Goal: Transaction & Acquisition: Purchase product/service

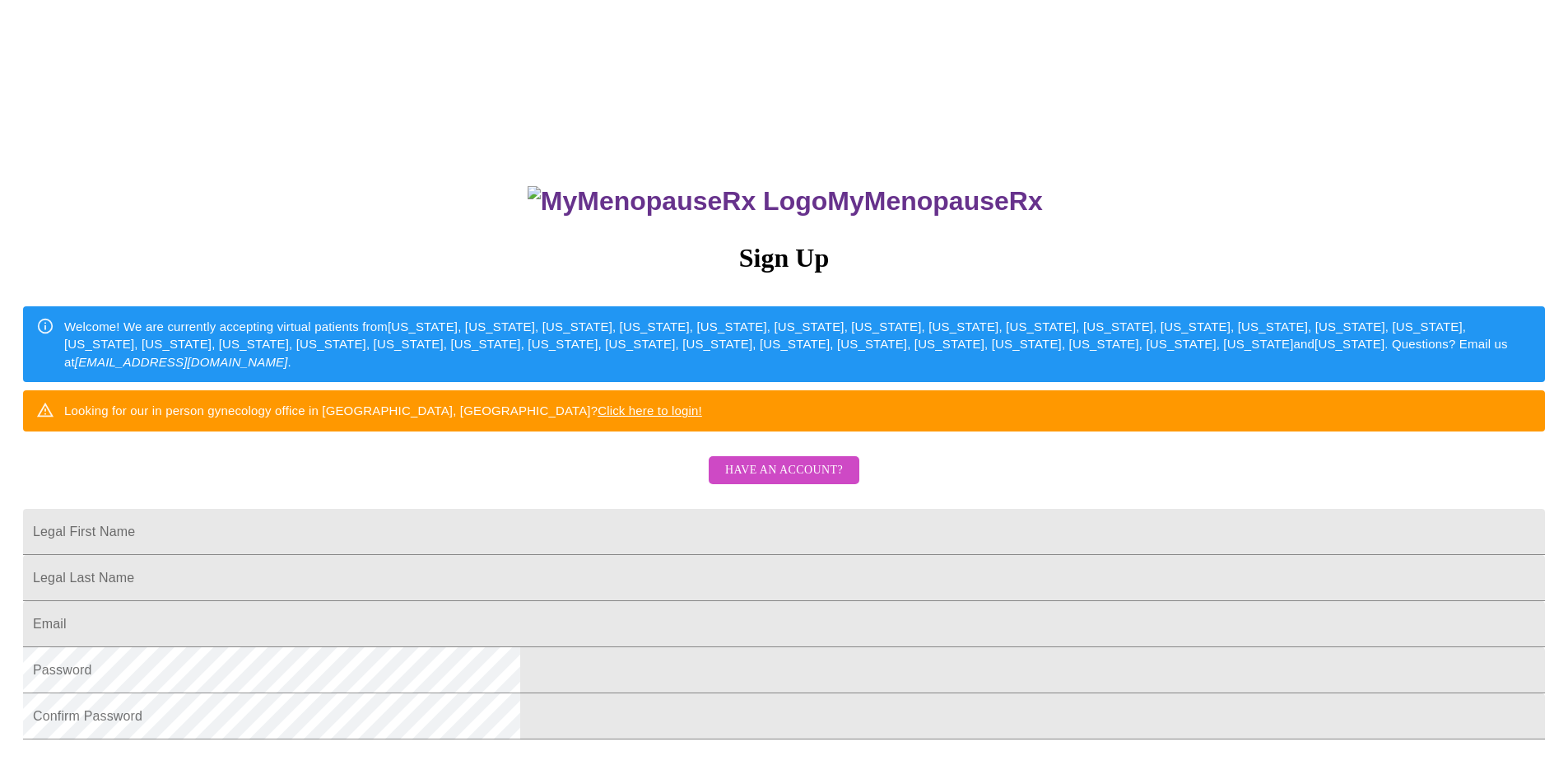
click at [751, 481] on span "Have an account?" at bounding box center [784, 470] width 118 height 20
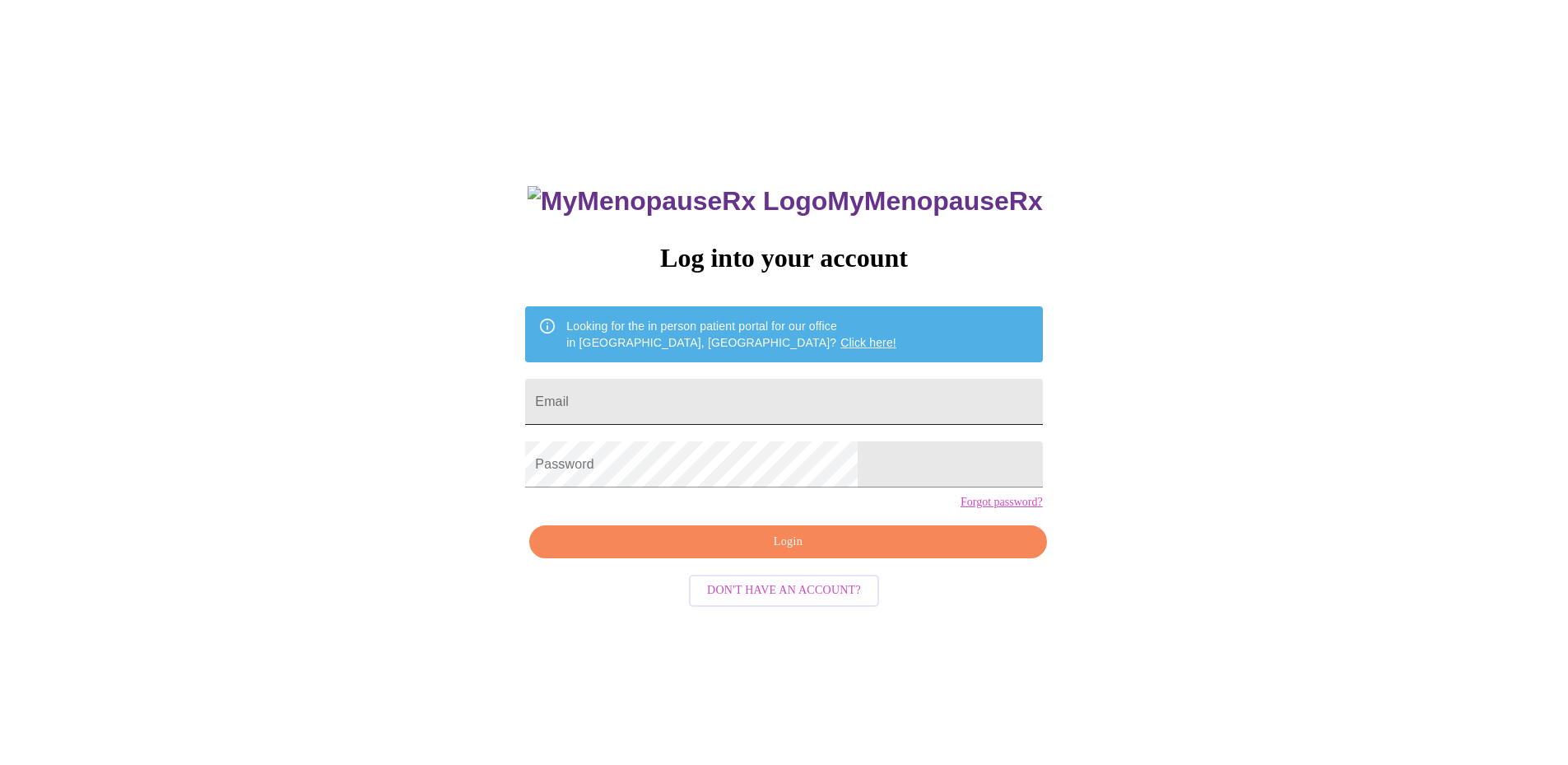
click at [703, 381] on input "Email" at bounding box center [784, 401] width 517 height 46
type input "[EMAIL_ADDRESS][DOMAIN_NAME]"
click at [776, 553] on span "Login" at bounding box center [787, 541] width 479 height 20
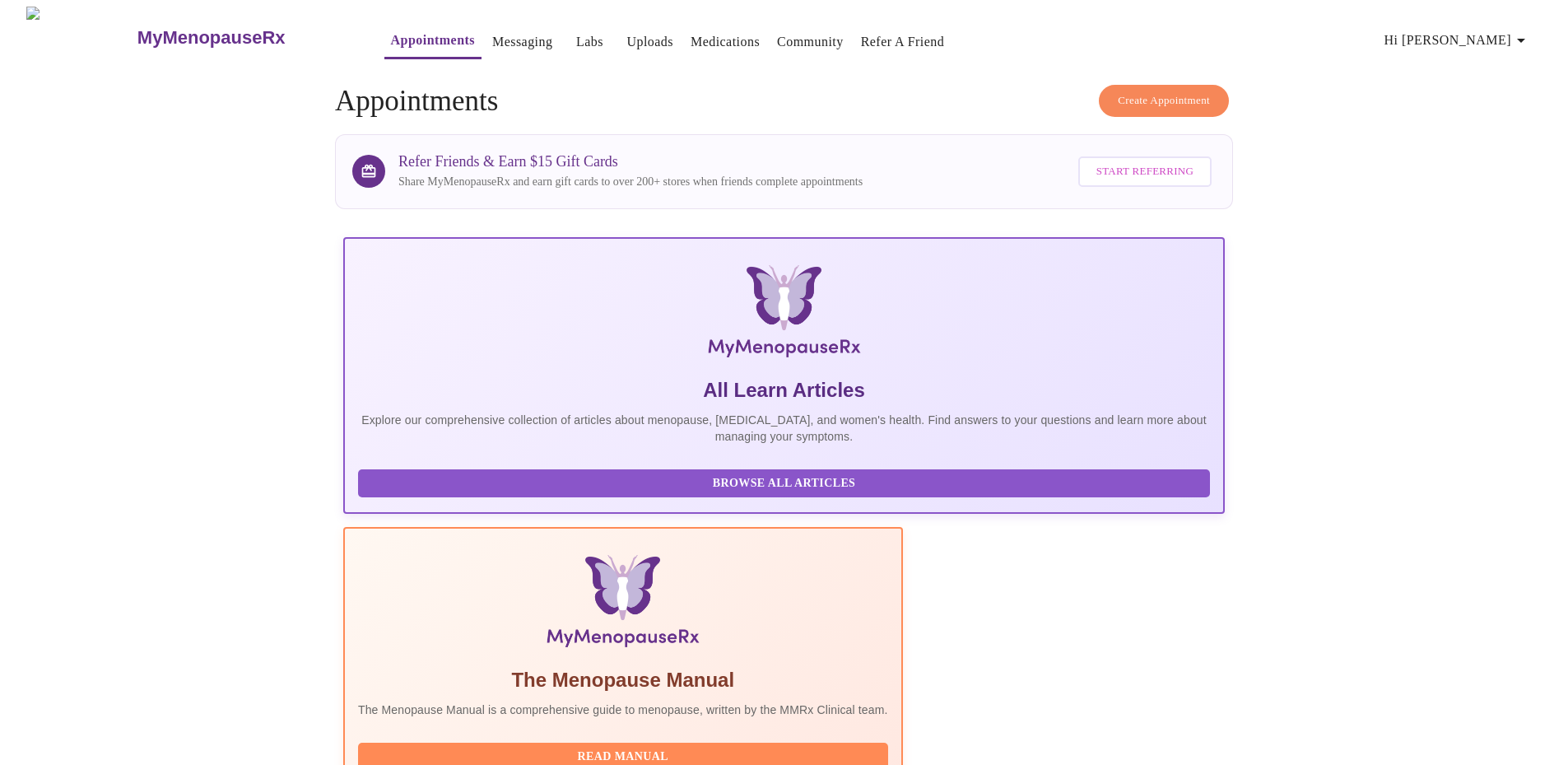
click at [627, 38] on link "Uploads" at bounding box center [650, 42] width 47 height 23
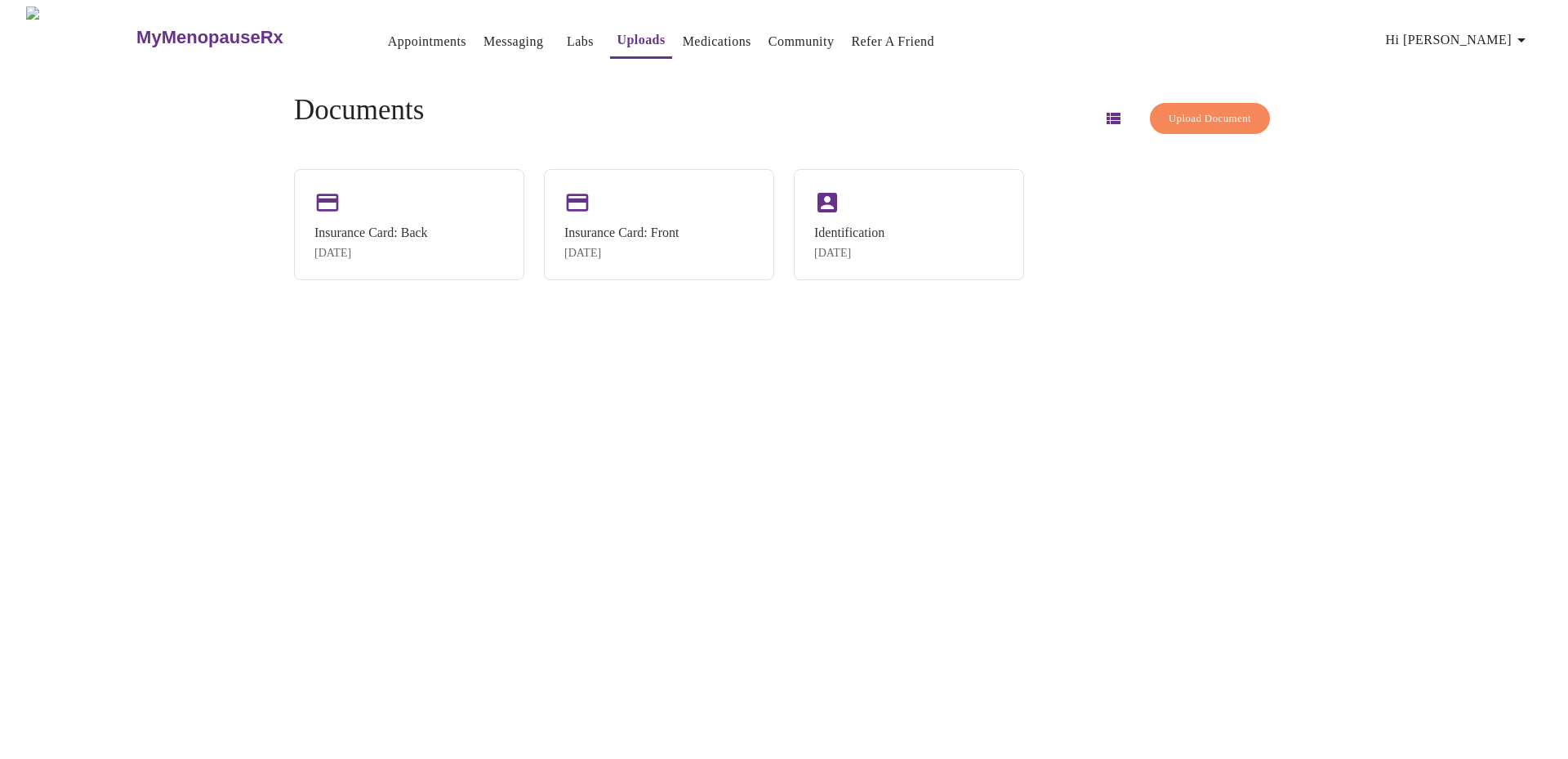
click at [1199, 123] on button "Upload Document" at bounding box center [1210, 119] width 120 height 32
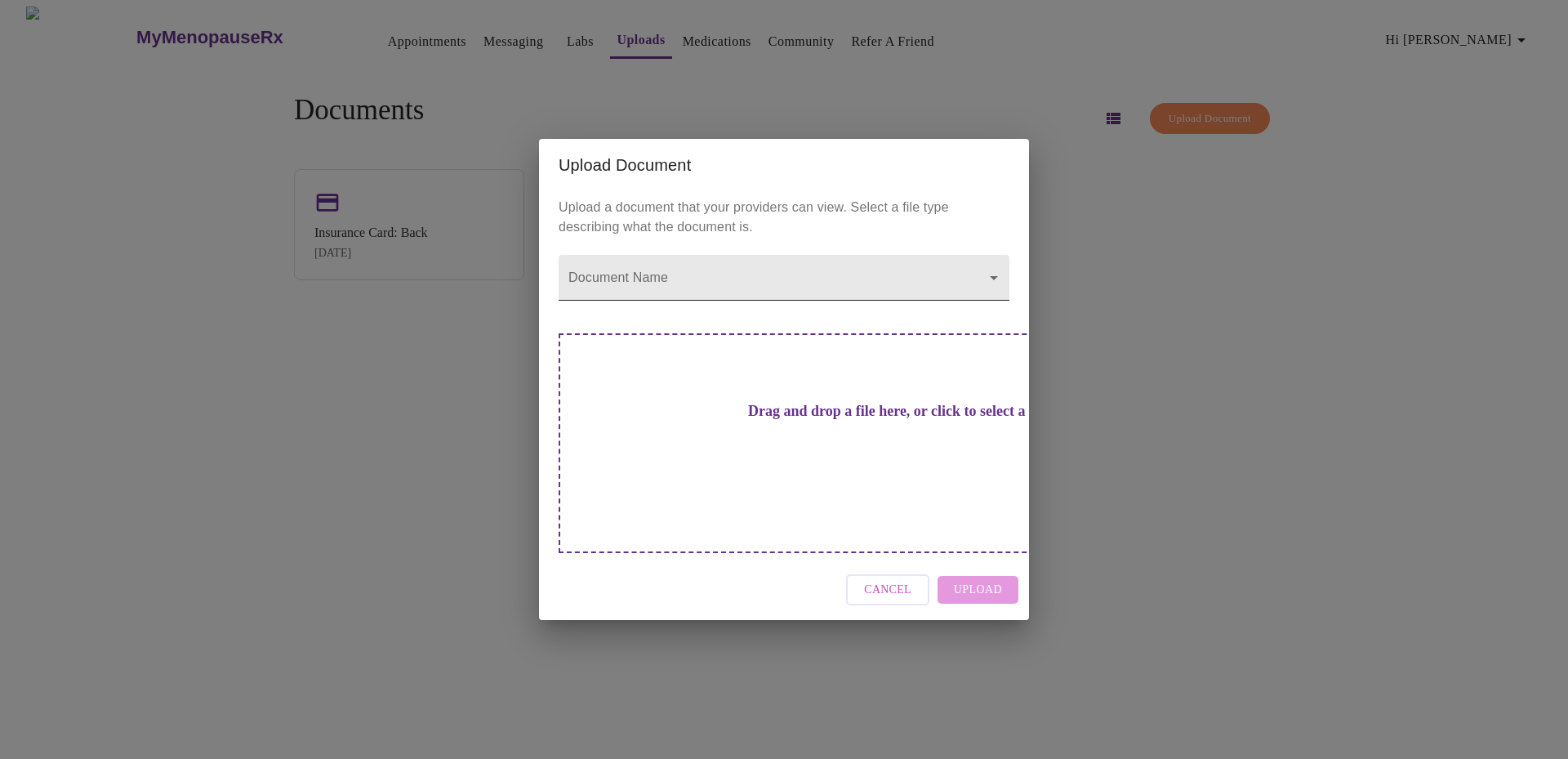
click at [946, 298] on body "MyMenopauseRx Appointments Messaging Labs Uploads Medications Community Refer a…" at bounding box center [784, 386] width 1554 height 759
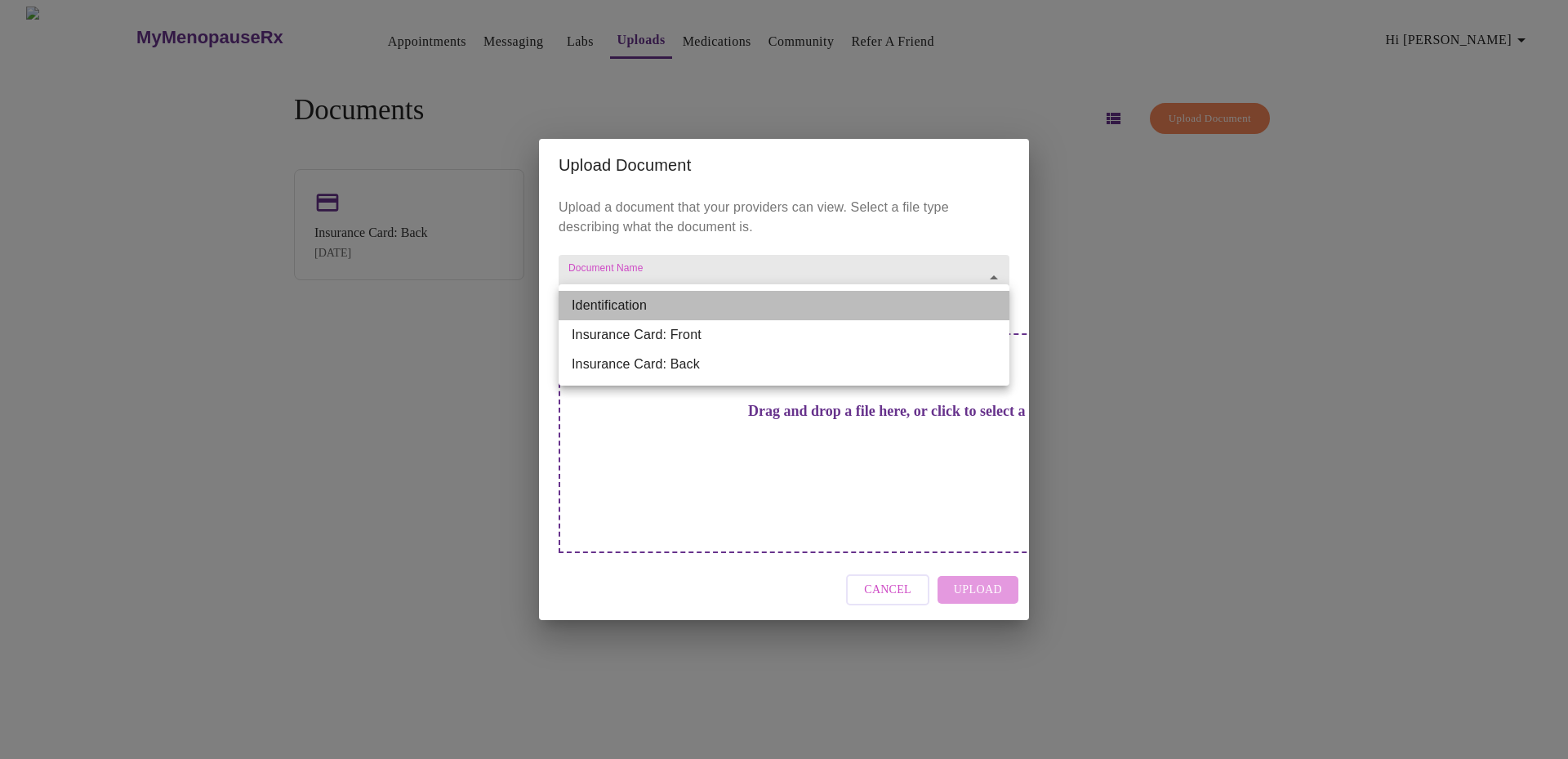
click at [725, 310] on li "Identification" at bounding box center [784, 305] width 451 height 29
type input "Identification"
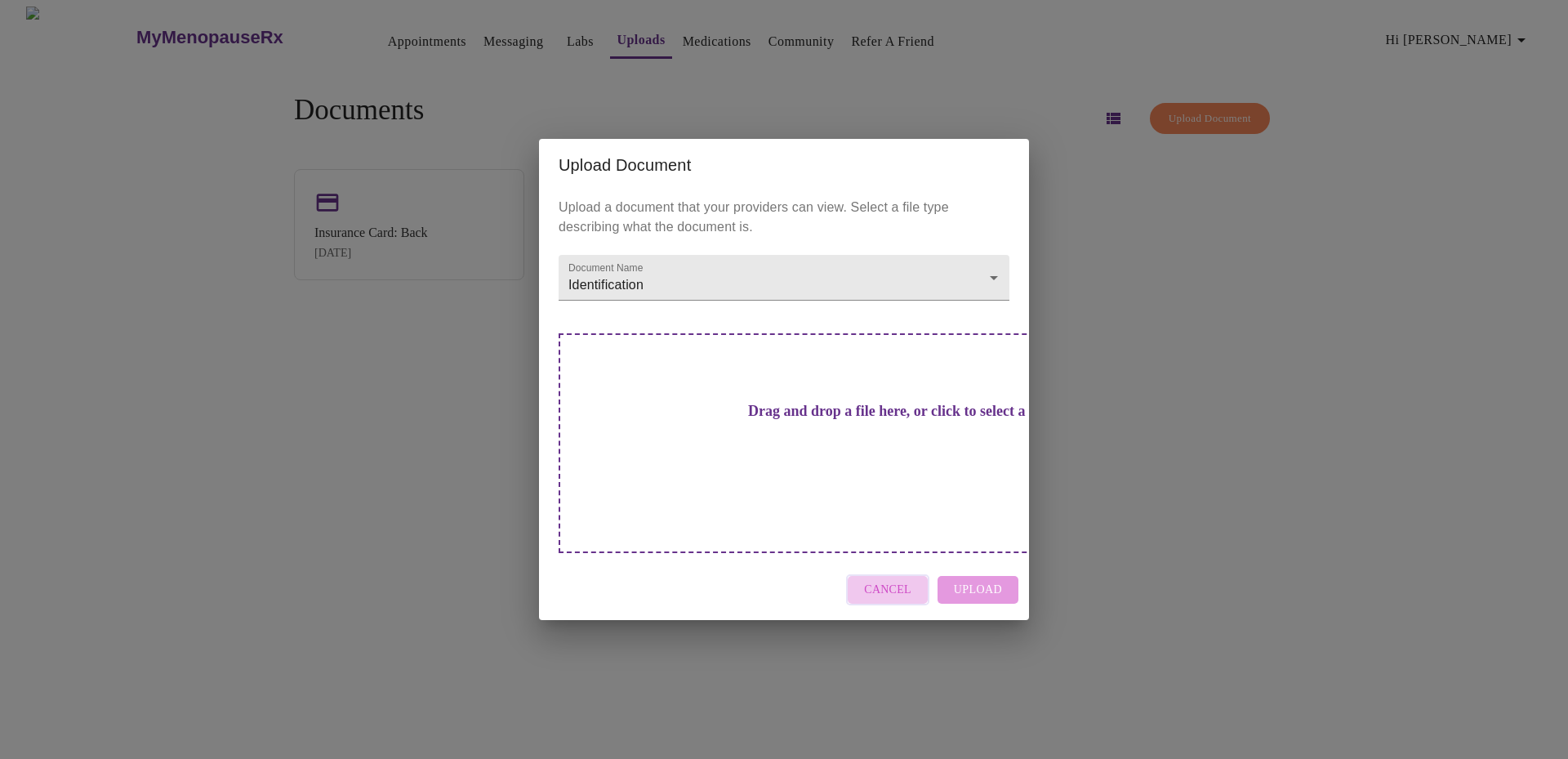
click at [898, 580] on span "Cancel" at bounding box center [887, 590] width 47 height 20
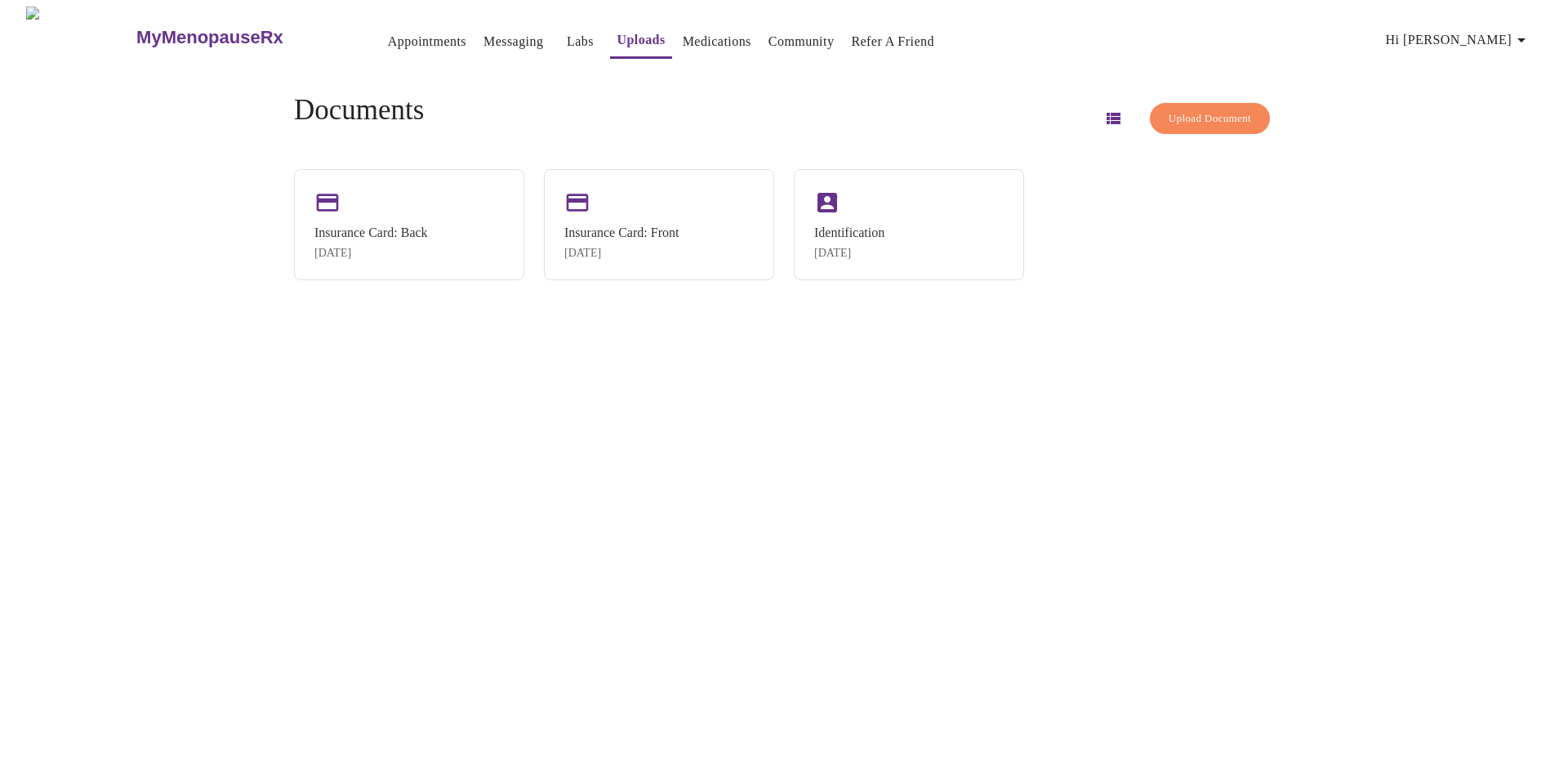
click at [567, 38] on link "Labs" at bounding box center [580, 42] width 27 height 23
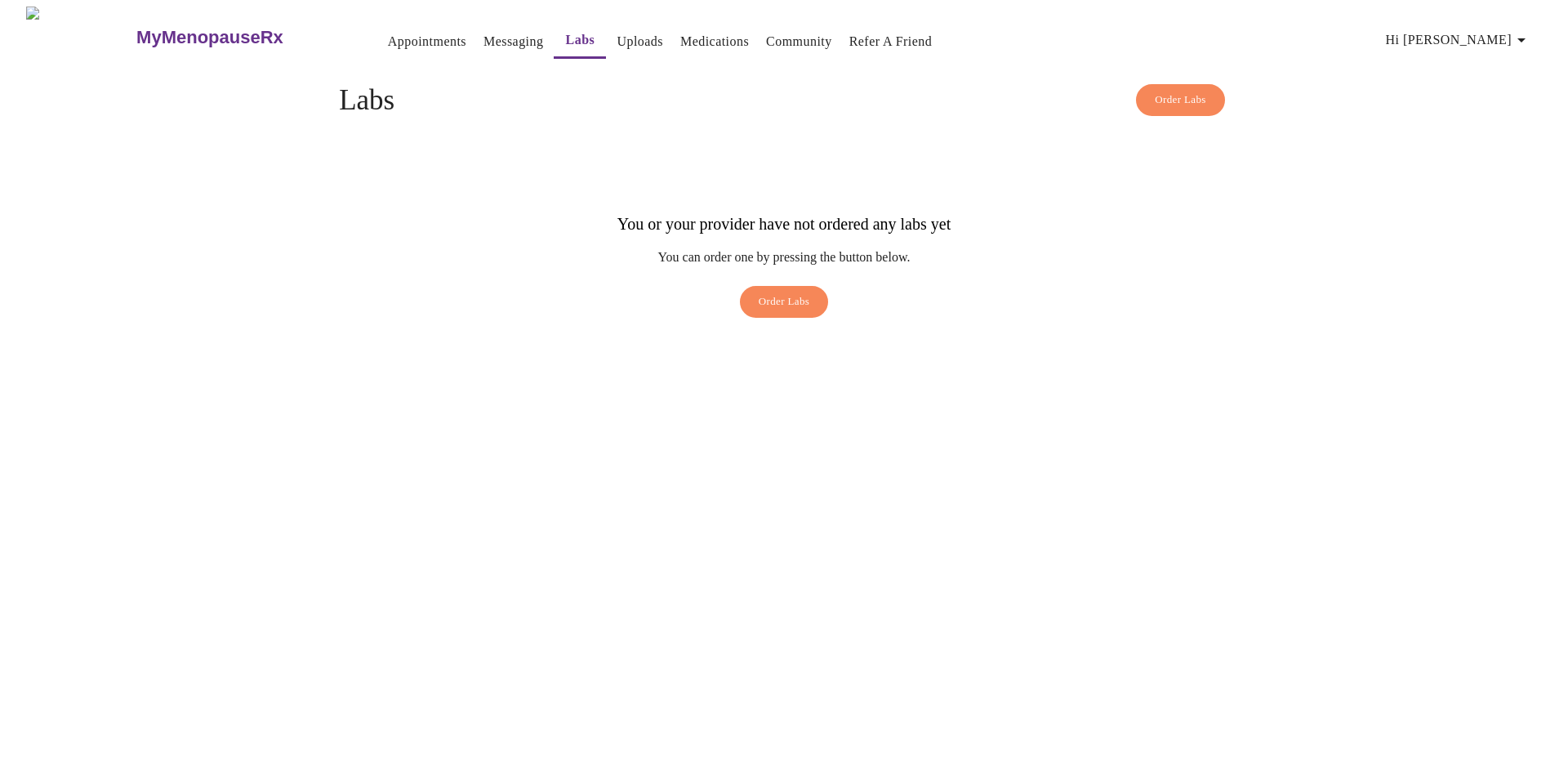
click at [797, 293] on span "Order Labs" at bounding box center [784, 301] width 51 height 18
